Goal: Information Seeking & Learning: Learn about a topic

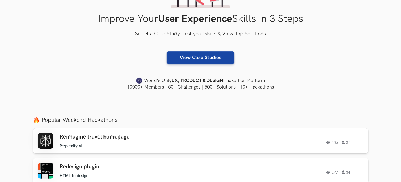
scroll to position [89, 0]
click at [143, 137] on h3 "Reimagine travel homepage" at bounding box center [134, 136] width 149 height 7
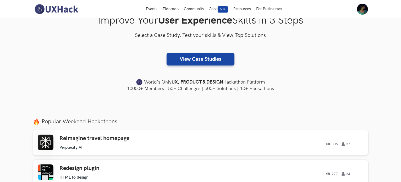
scroll to position [0, 0]
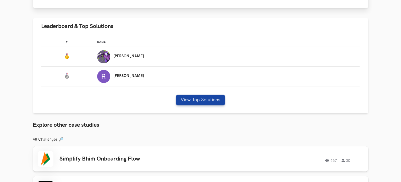
scroll to position [345, 0]
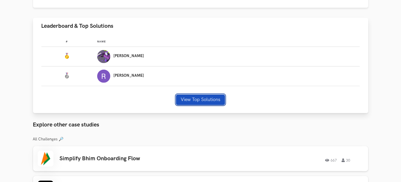
click at [206, 100] on button "View Top Solutions" at bounding box center [200, 100] width 49 height 10
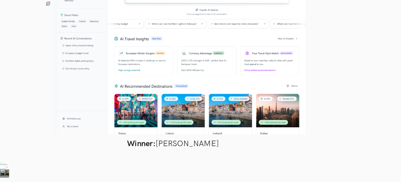
scroll to position [348, 0]
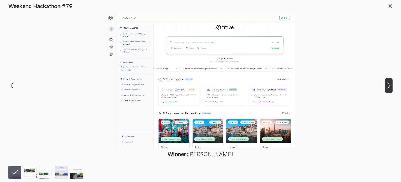
click at [389, 85] on icon "Show next slide" at bounding box center [389, 86] width 8 height 8
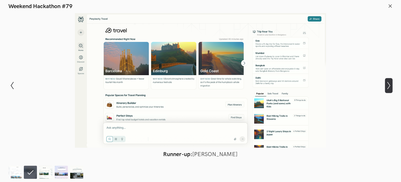
click at [390, 87] on icon "Show next slide" at bounding box center [389, 86] width 8 height 8
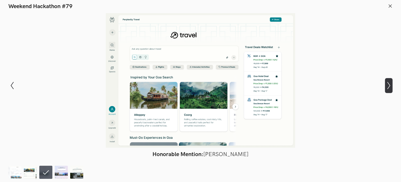
click at [389, 83] on icon "Show next slide" at bounding box center [389, 86] width 8 height 8
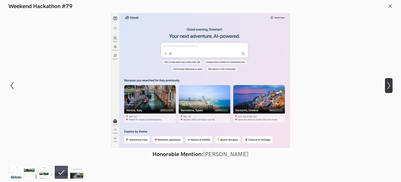
click at [389, 83] on icon "Show next slide" at bounding box center [389, 86] width 8 height 8
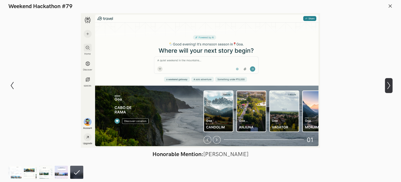
click at [389, 83] on icon "Show next slide" at bounding box center [389, 86] width 8 height 8
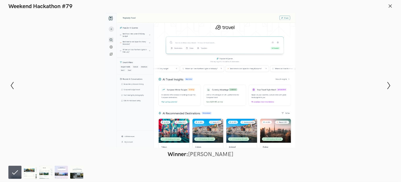
click at [390, 6] on icon at bounding box center [390, 6] width 5 height 5
